Goal: Transaction & Acquisition: Purchase product/service

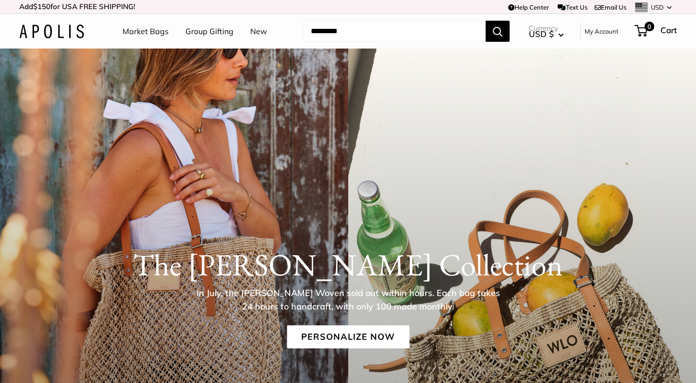
click at [159, 30] on link "Market Bags" at bounding box center [145, 31] width 46 height 9
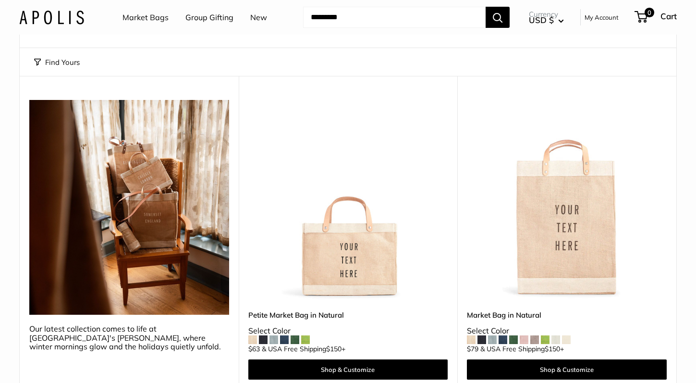
scroll to position [119, 0]
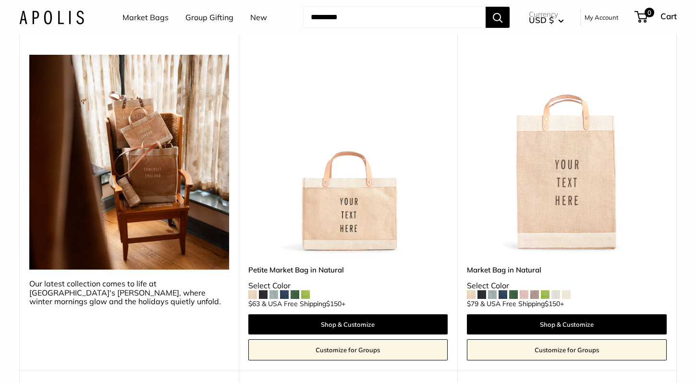
click at [0, 0] on img at bounding box center [0, 0] width 0 height 0
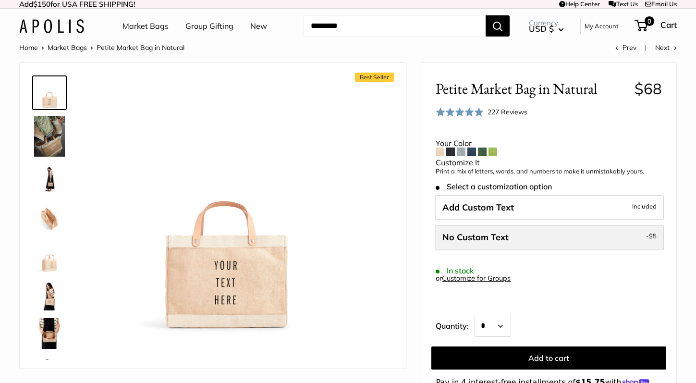
click at [521, 242] on label "No Custom Text - $5" at bounding box center [549, 237] width 229 height 25
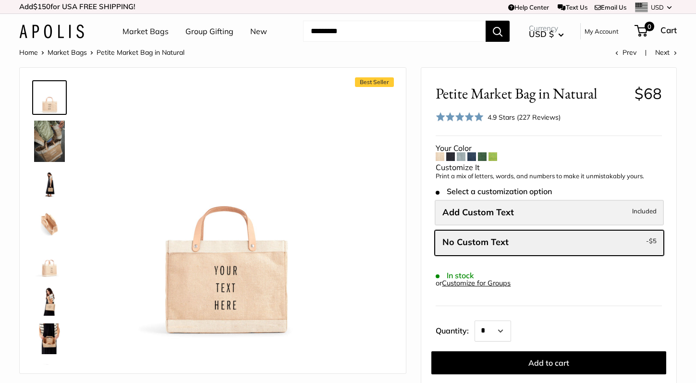
click at [509, 217] on span "Add Custom Text" at bounding box center [478, 212] width 72 height 11
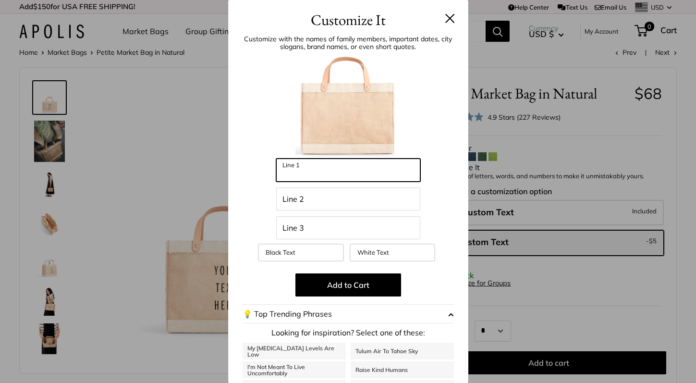
click at [348, 172] on input "Line 1" at bounding box center [348, 170] width 144 height 23
type input "**********"
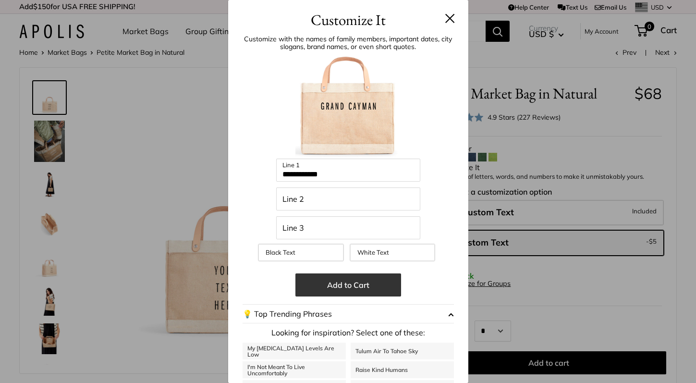
click at [340, 286] on button "Add to Cart" at bounding box center [348, 284] width 106 height 23
